Goal: Task Accomplishment & Management: Use online tool/utility

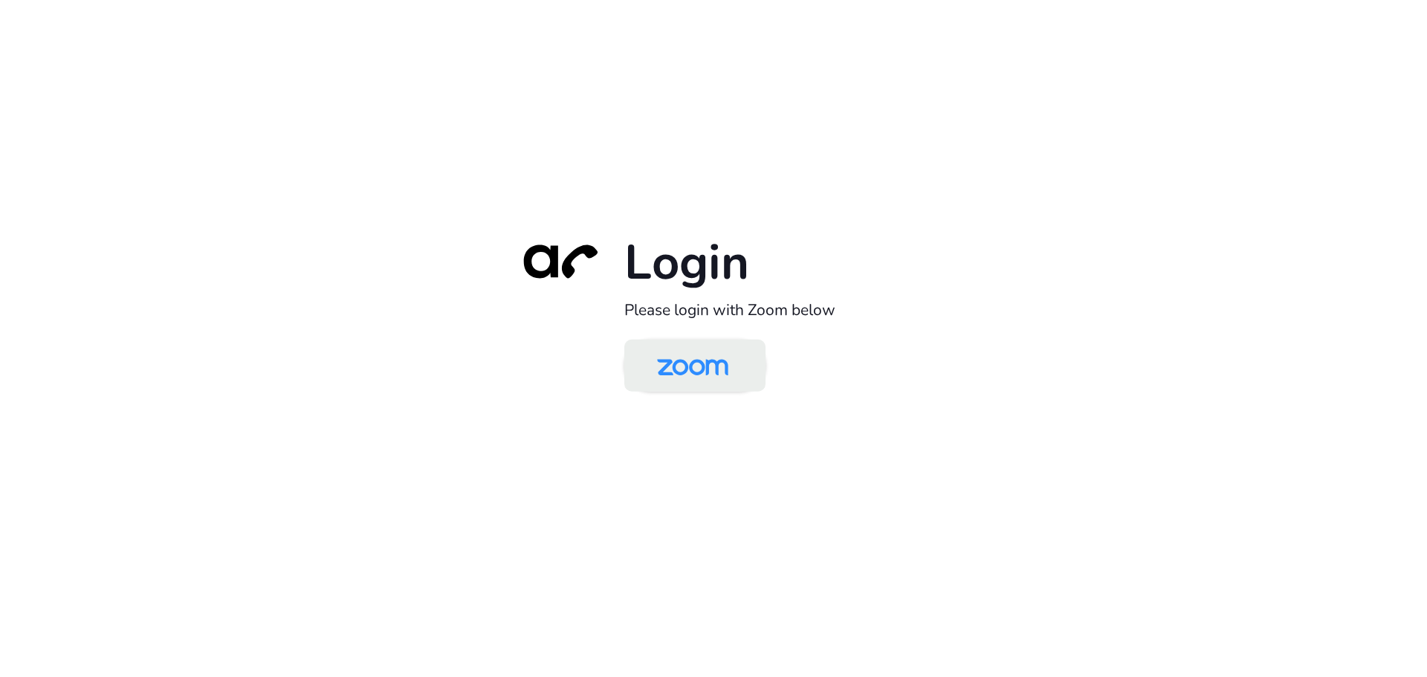
click at [708, 370] on img at bounding box center [692, 367] width 103 height 48
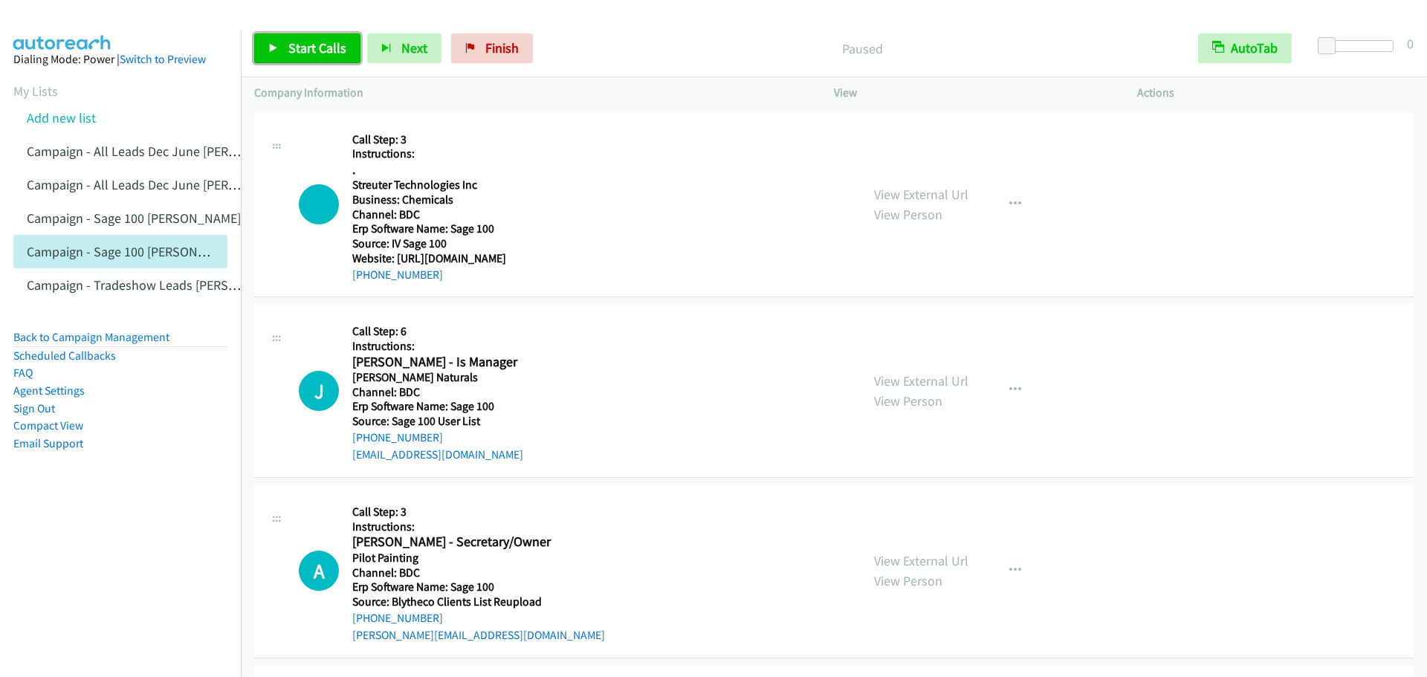
click at [276, 46] on icon at bounding box center [273, 49] width 10 height 10
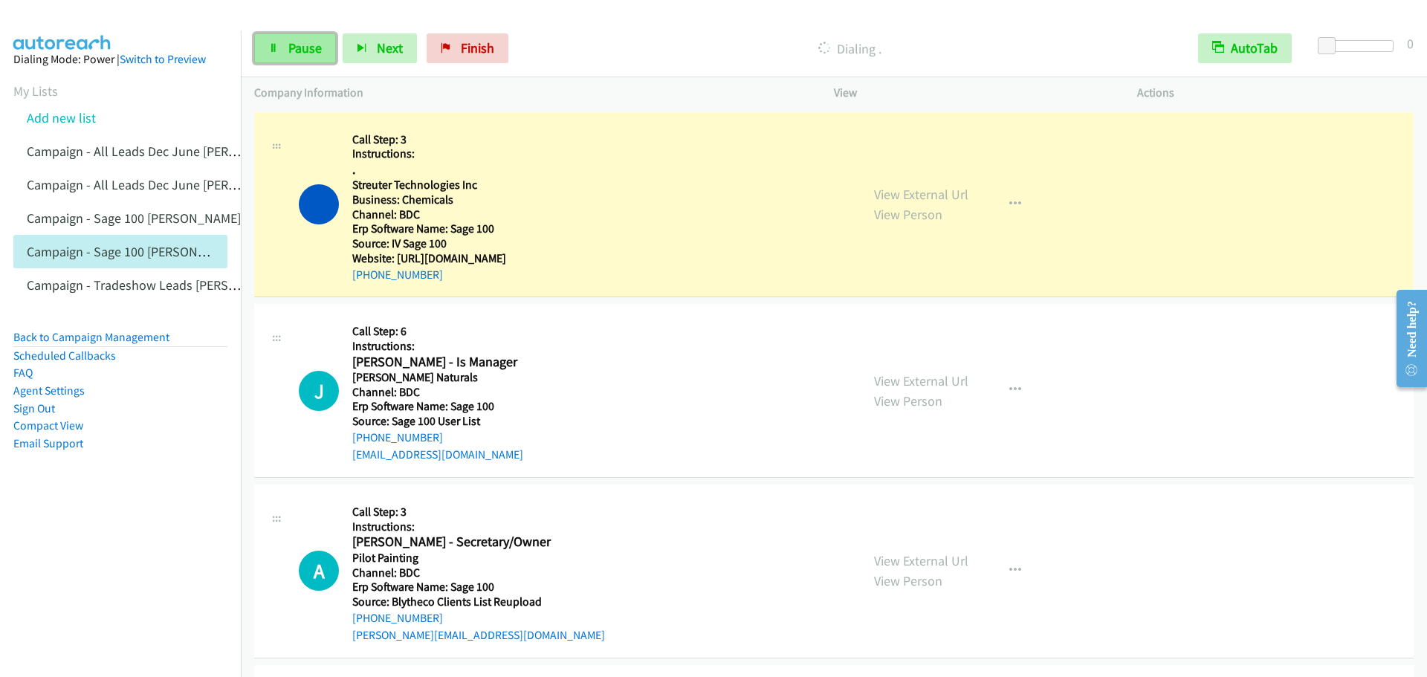
click at [321, 56] on link "Pause" at bounding box center [295, 48] width 82 height 30
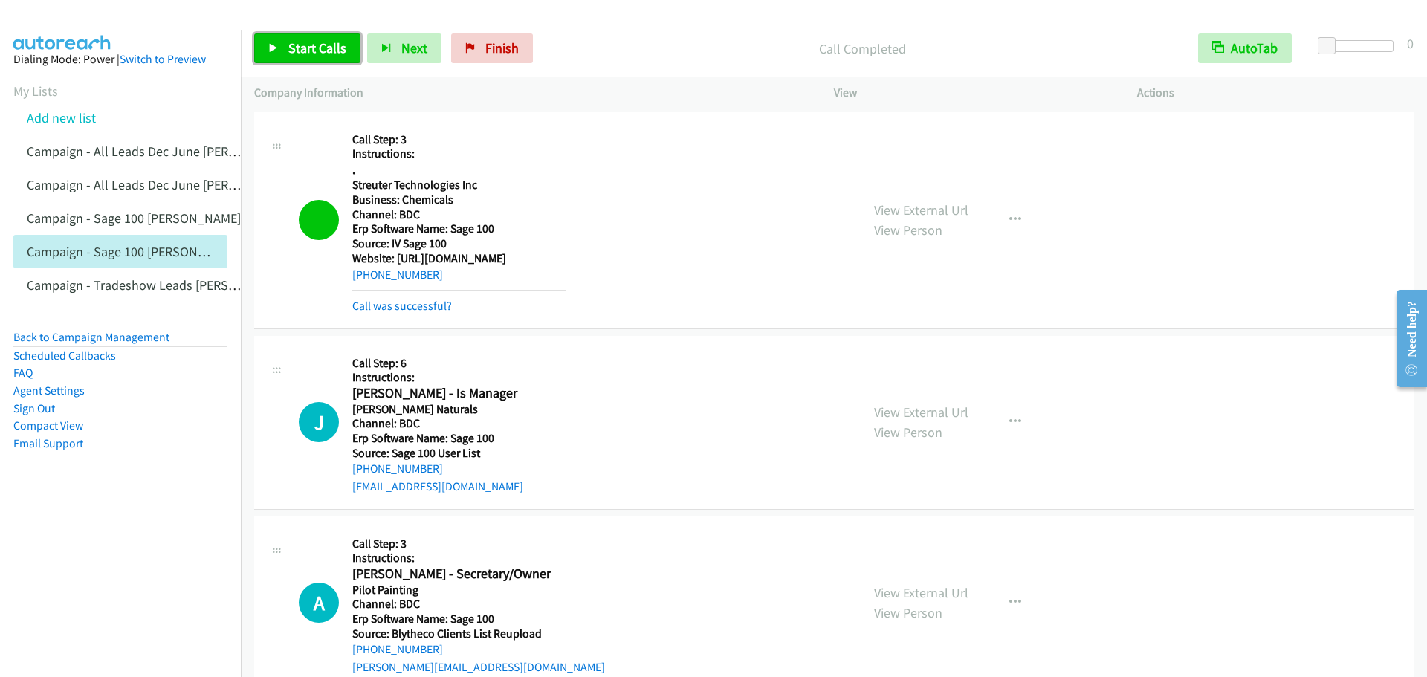
click at [279, 39] on link "Start Calls" at bounding box center [307, 48] width 106 height 30
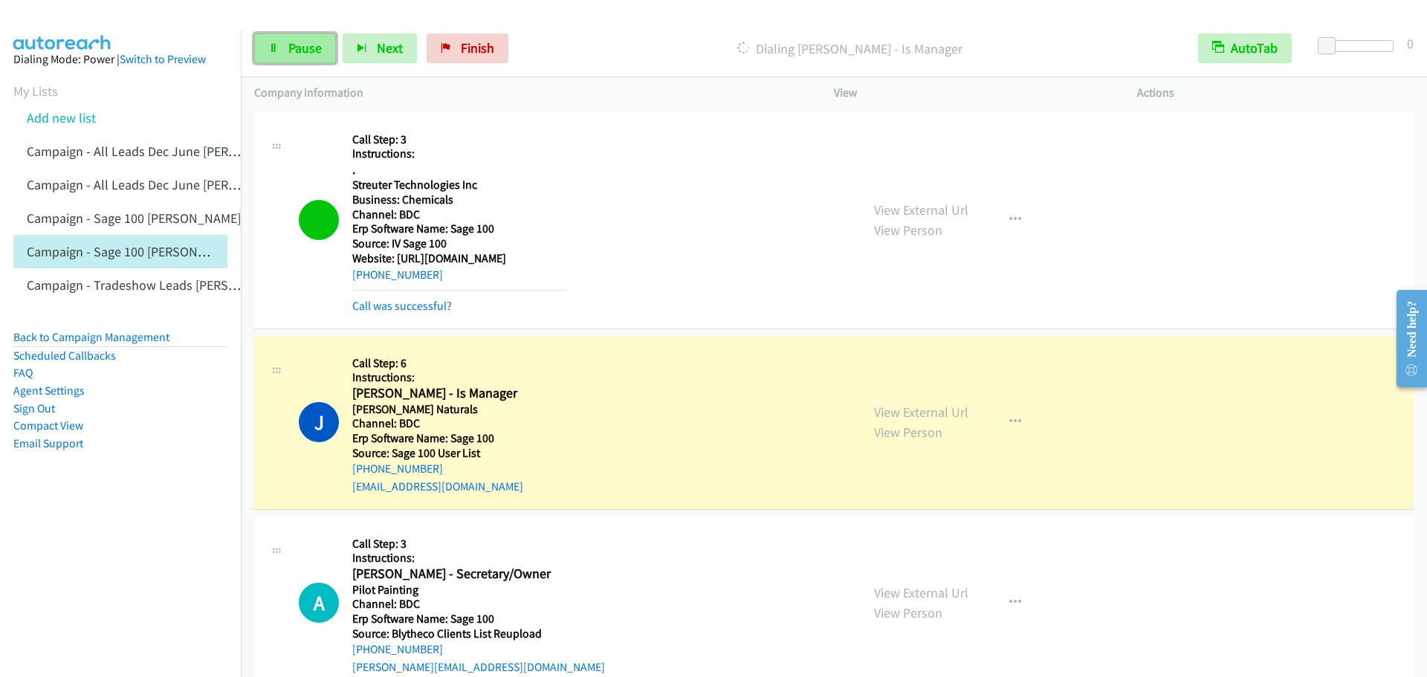
click at [271, 59] on link "Pause" at bounding box center [295, 48] width 82 height 30
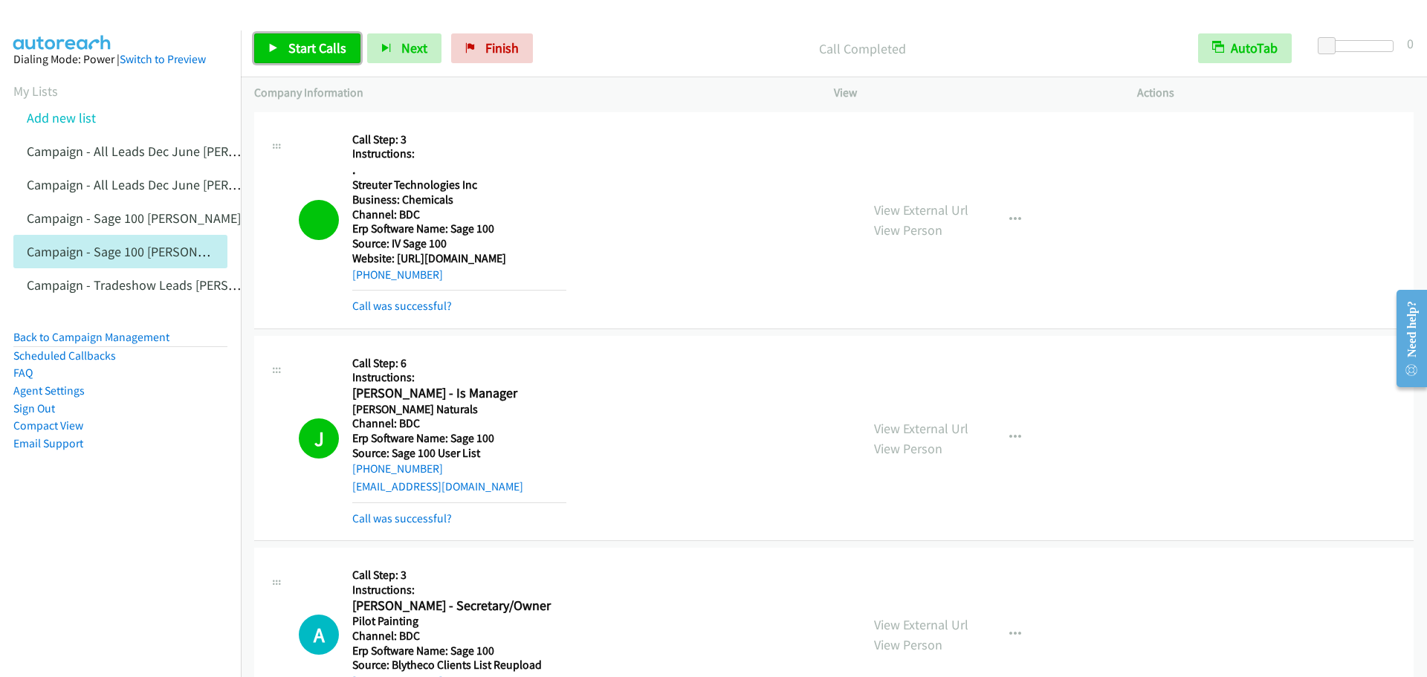
click at [313, 41] on span "Start Calls" at bounding box center [317, 47] width 58 height 17
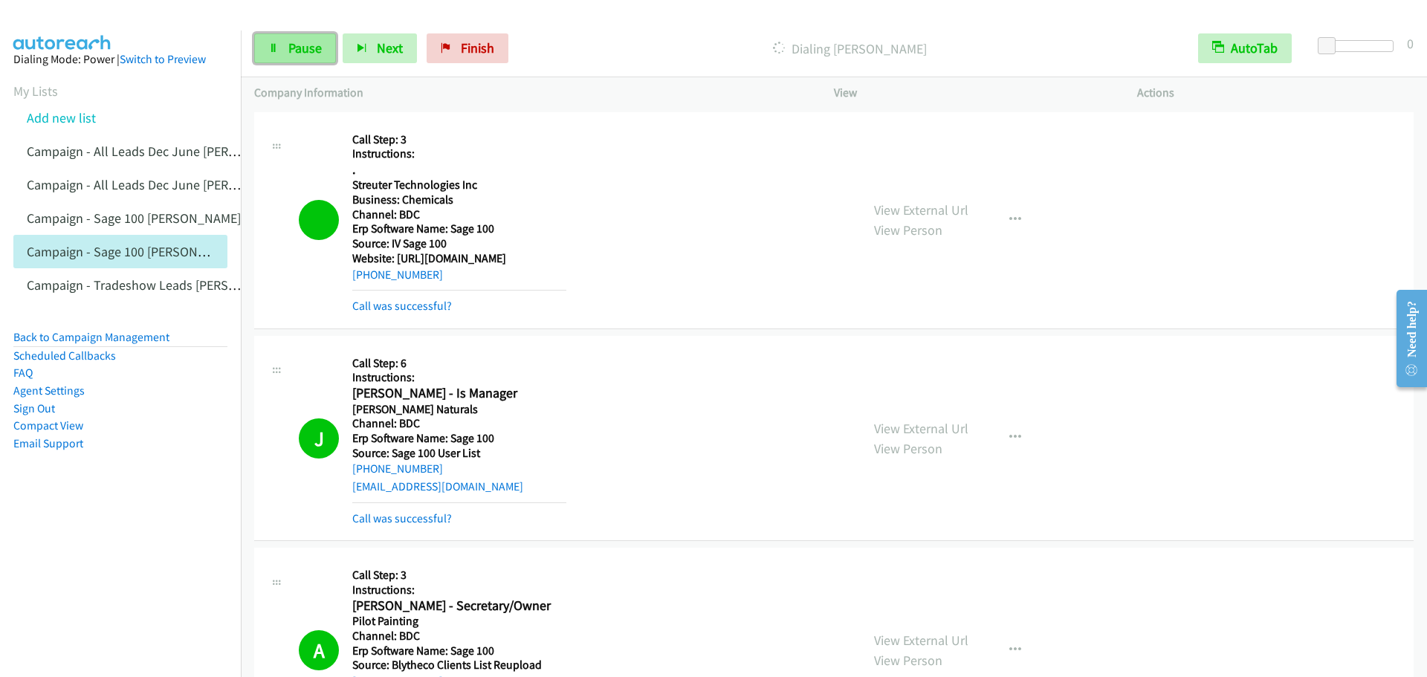
click at [274, 45] on icon at bounding box center [273, 49] width 10 height 10
click at [314, 53] on span "Start Calls" at bounding box center [317, 47] width 58 height 17
click at [304, 40] on span "Pause" at bounding box center [304, 47] width 33 height 17
